Goal: Check status: Check status

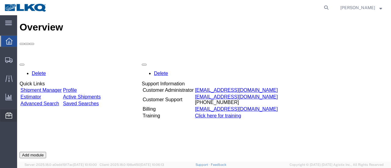
click at [0, 0] on span "Location Appointment" at bounding box center [0, 0] width 0 height 0
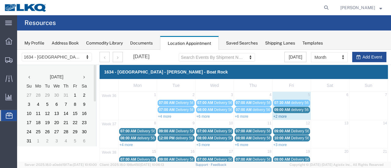
click at [278, 116] on link "+2 more" at bounding box center [280, 117] width 13 height 4
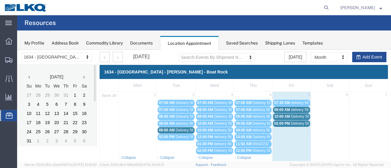
click at [296, 109] on span "delivery 56688767" at bounding box center [306, 110] width 30 height 4
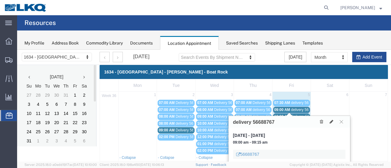
scroll to position [31, 0]
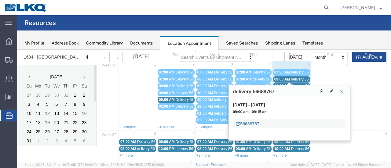
click at [252, 122] on link "56688767" at bounding box center [247, 124] width 23 height 6
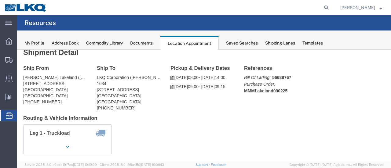
scroll to position [0, 0]
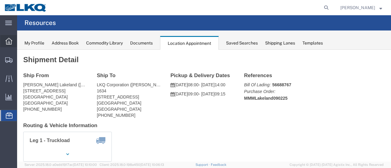
click at [10, 39] on icon at bounding box center [9, 41] width 7 height 7
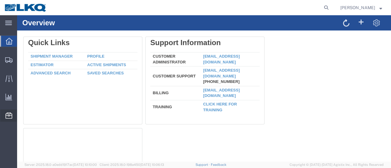
click at [0, 0] on span "Location Appointment" at bounding box center [0, 0] width 0 height 0
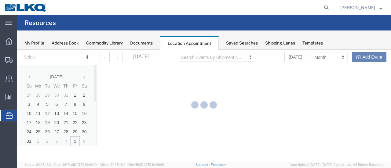
select select "28712"
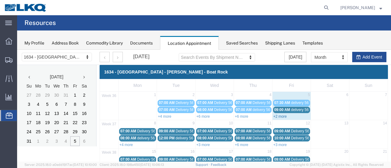
click at [278, 116] on link "+2 more" at bounding box center [280, 117] width 13 height 4
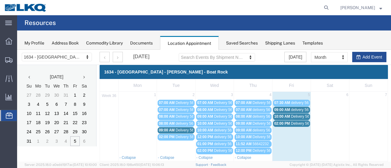
click at [298, 115] on span "Delivery 56342146" at bounding box center [306, 117] width 30 height 4
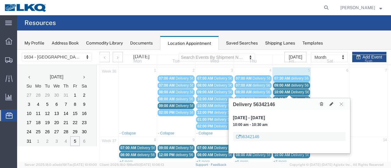
scroll to position [31, 0]
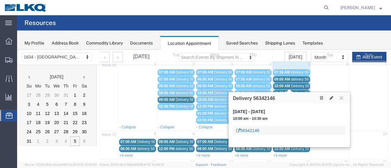
click at [249, 129] on link "56342146" at bounding box center [247, 131] width 23 height 6
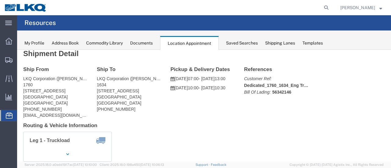
scroll to position [0, 0]
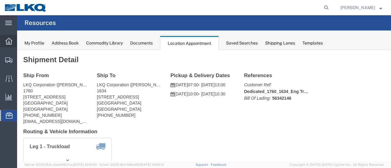
click at [9, 40] on icon at bounding box center [9, 41] width 7 height 7
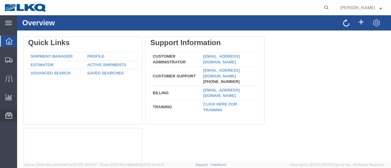
click at [0, 0] on span "Location Appointment" at bounding box center [0, 0] width 0 height 0
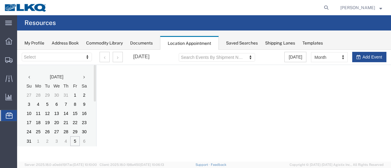
select select "28712"
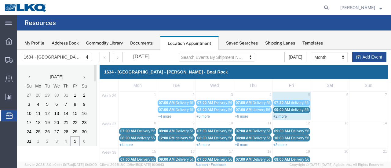
click at [275, 116] on link "+2 more" at bounding box center [280, 117] width 13 height 4
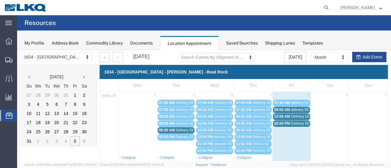
click at [298, 122] on span "Delivery 56684279" at bounding box center [306, 124] width 30 height 4
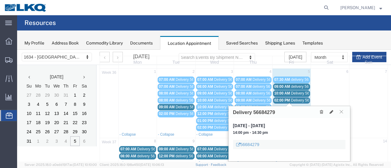
scroll to position [61, 0]
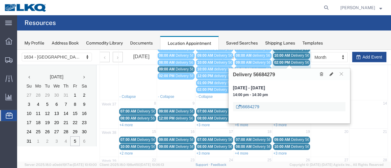
click at [250, 105] on link "56684279" at bounding box center [247, 107] width 23 height 6
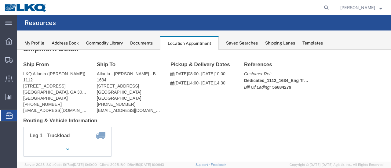
scroll to position [0, 0]
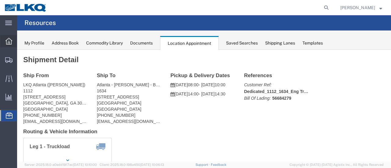
click at [11, 41] on icon at bounding box center [9, 41] width 7 height 7
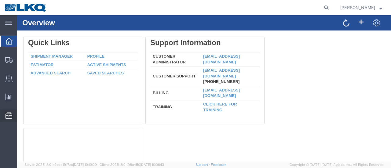
click at [0, 0] on span "Location Appointment" at bounding box center [0, 0] width 0 height 0
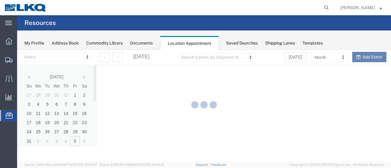
select select "28712"
